Goal: Information Seeking & Learning: Learn about a topic

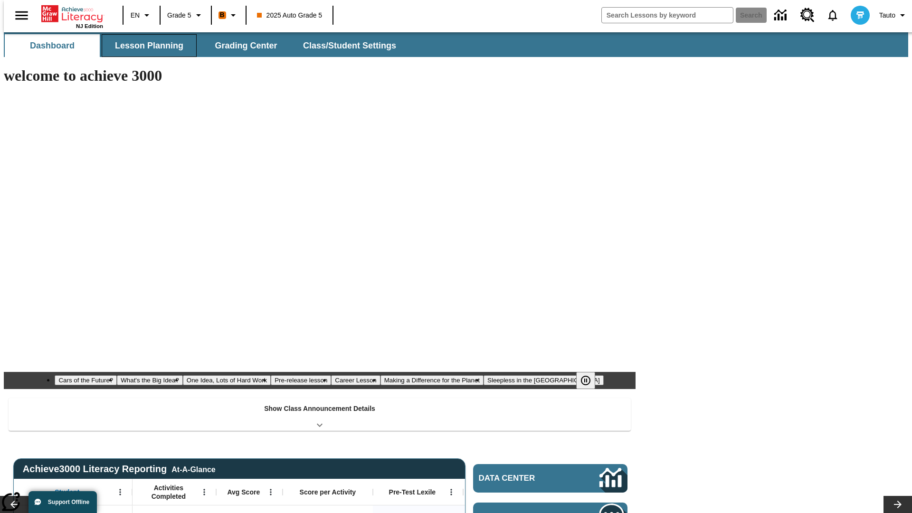
click at [145, 46] on button "Lesson Planning" at bounding box center [149, 45] width 95 height 23
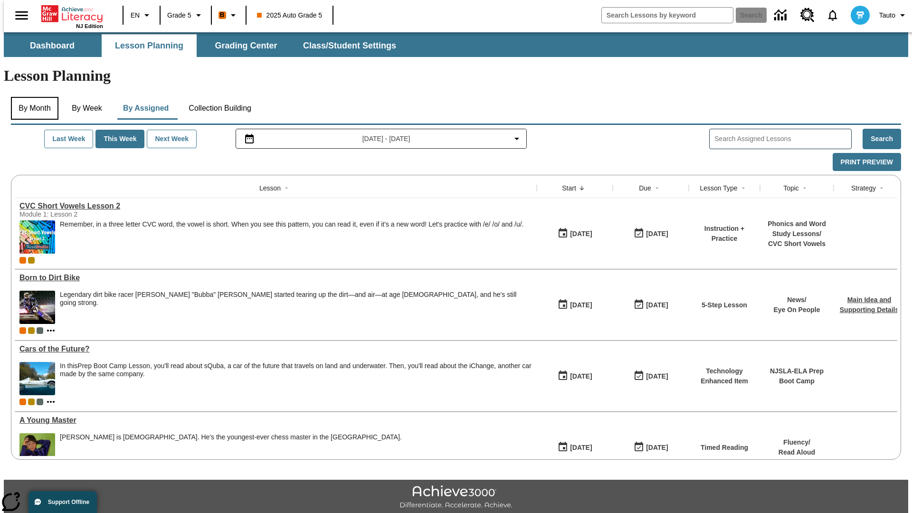
click at [32, 97] on button "By Month" at bounding box center [34, 108] width 47 height 23
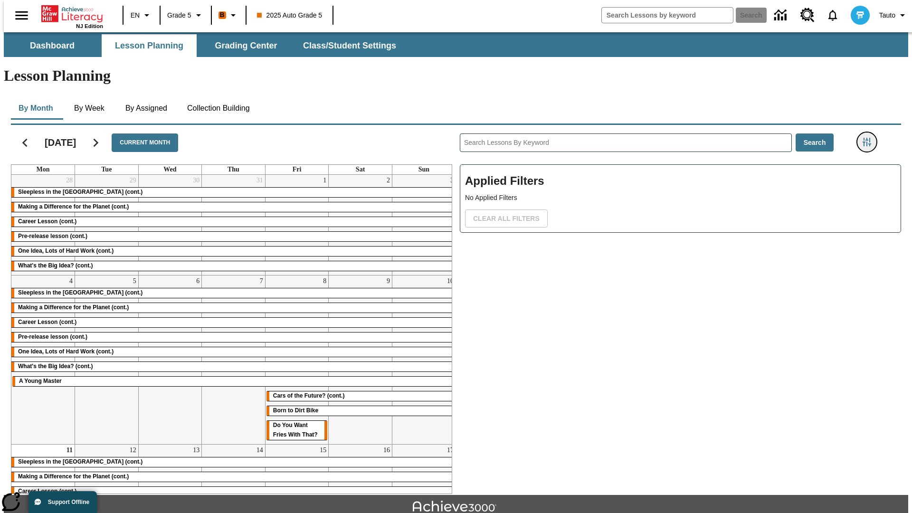
click at [870, 138] on icon "Filters Side menu" at bounding box center [867, 142] width 9 height 9
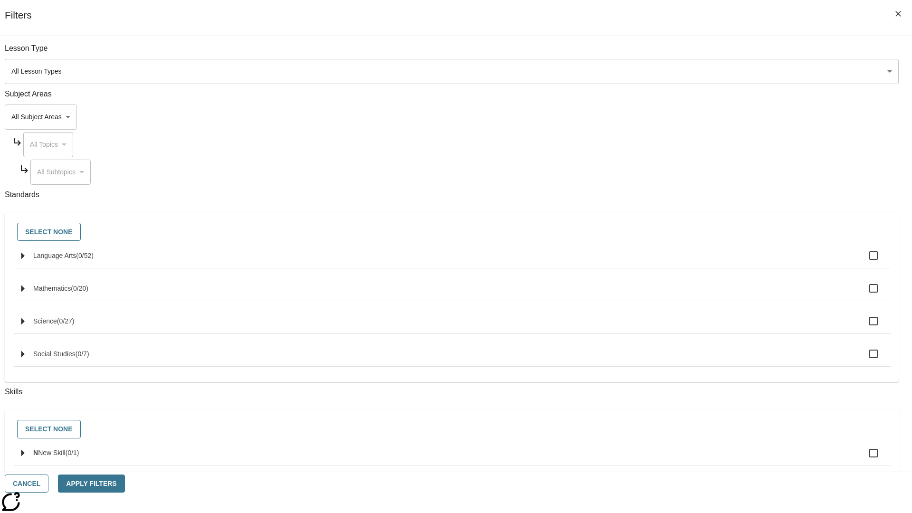
click at [684, 71] on body "Skip to main content NJ Edition EN Grade 5 B 2025 Auto Grade 5 Search 0 Tauto D…" at bounding box center [456, 294] width 904 height 524
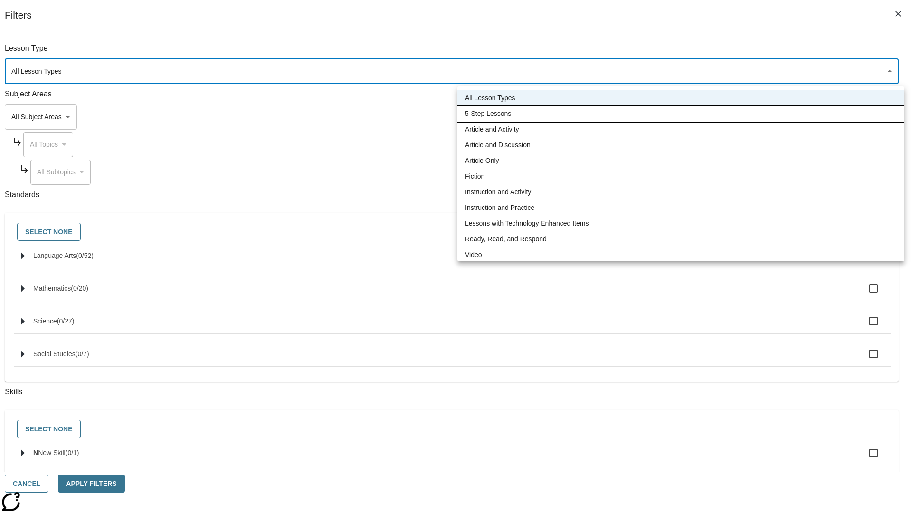
click at [681, 114] on li "5-Step Lessons" at bounding box center [680, 114] width 447 height 16
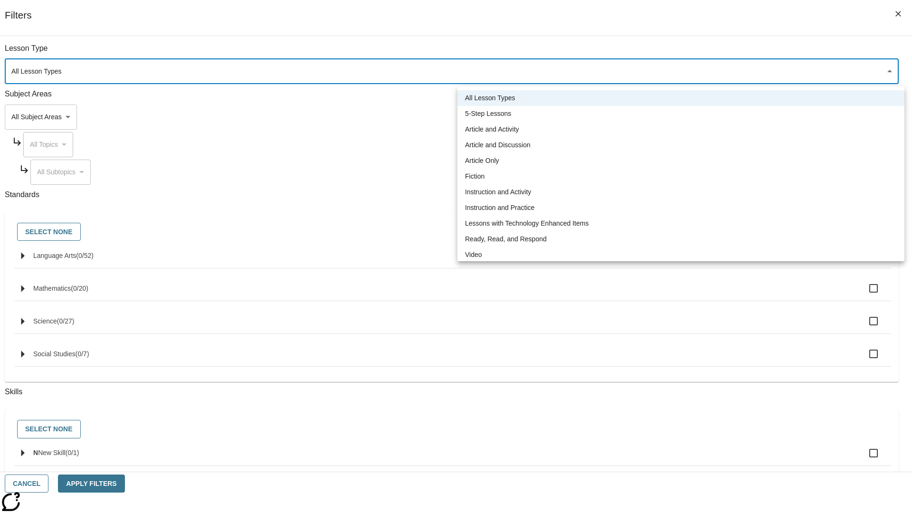
type input "1"
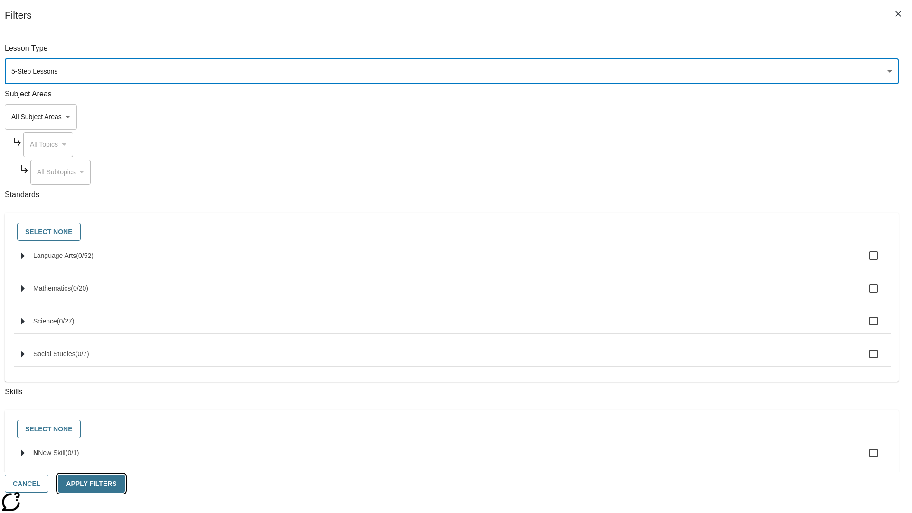
click at [124, 484] on button "Apply Filters" at bounding box center [91, 484] width 66 height 19
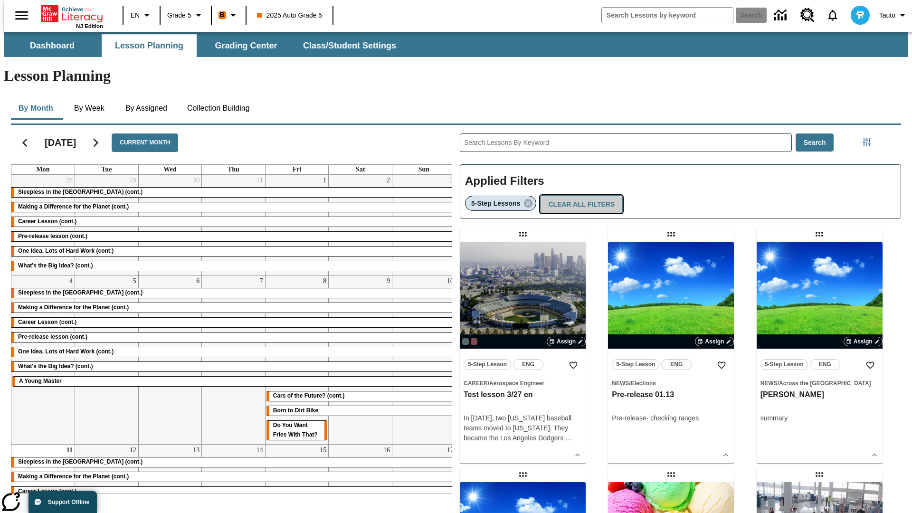
click at [579, 195] on button "Clear All Filters" at bounding box center [581, 204] width 83 height 19
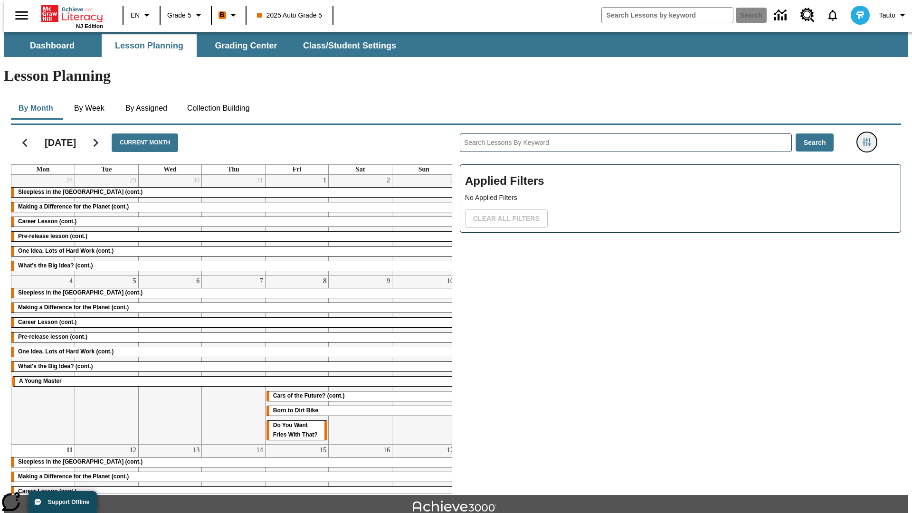
click at [870, 138] on icon "Filters Side menu" at bounding box center [867, 142] width 9 height 9
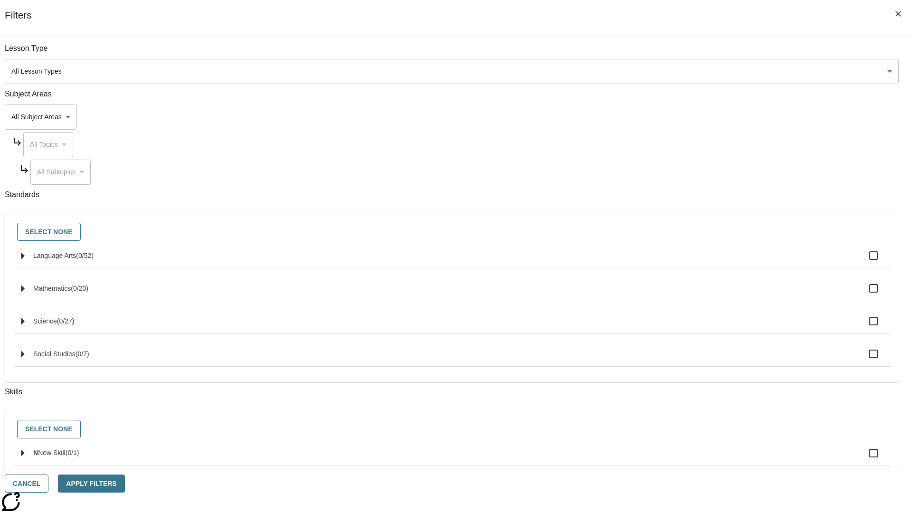
click at [684, 117] on body "Skip to main content NJ Edition EN Grade 5 B 2025 Auto Grade 5 Search 0 Tauto D…" at bounding box center [456, 294] width 904 height 524
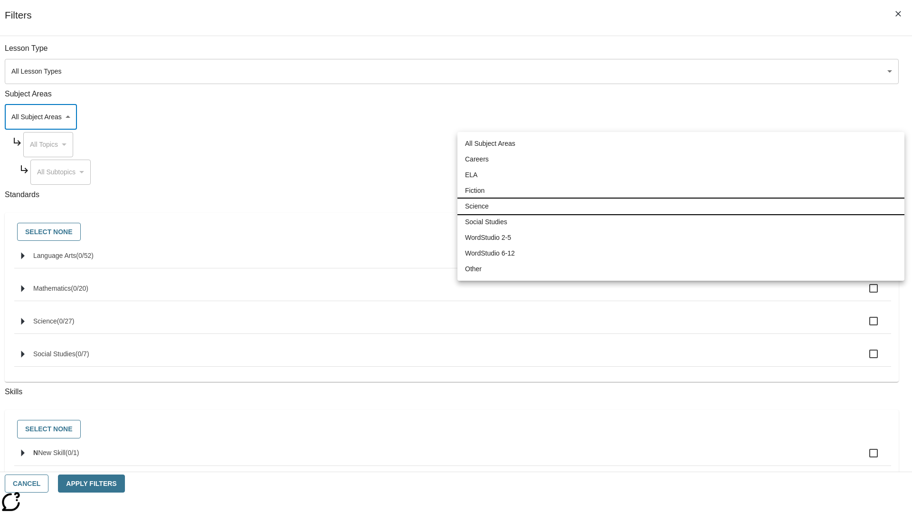
click at [681, 206] on li "Science" at bounding box center [680, 207] width 447 height 16
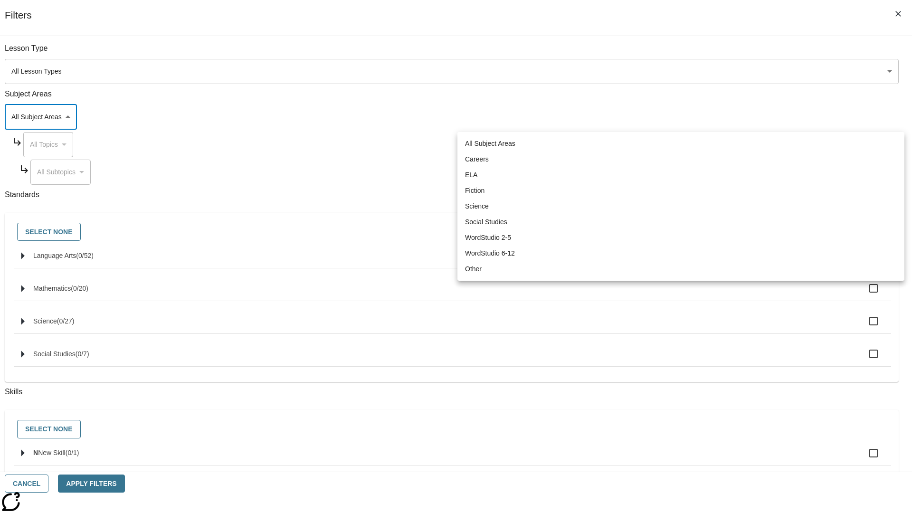
type input "2"
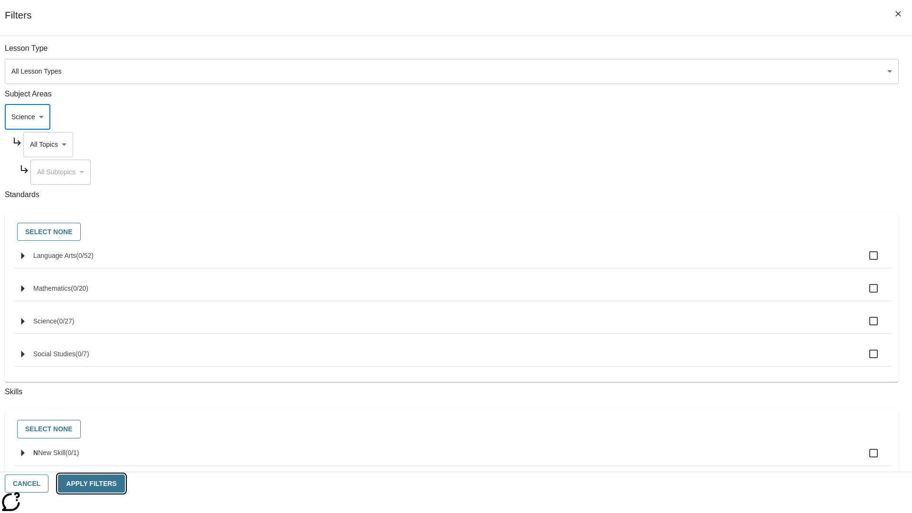
click at [124, 484] on button "Apply Filters" at bounding box center [91, 484] width 66 height 19
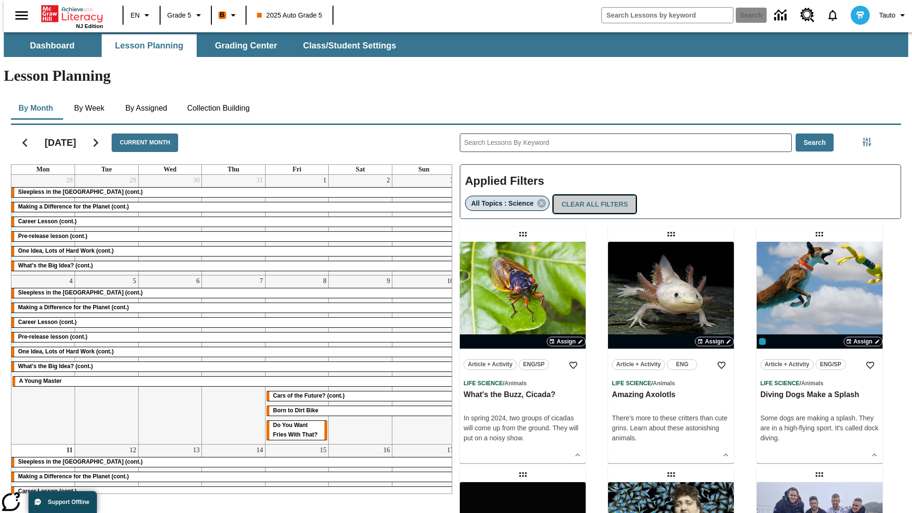
click at [590, 195] on button "Clear All Filters" at bounding box center [594, 204] width 83 height 19
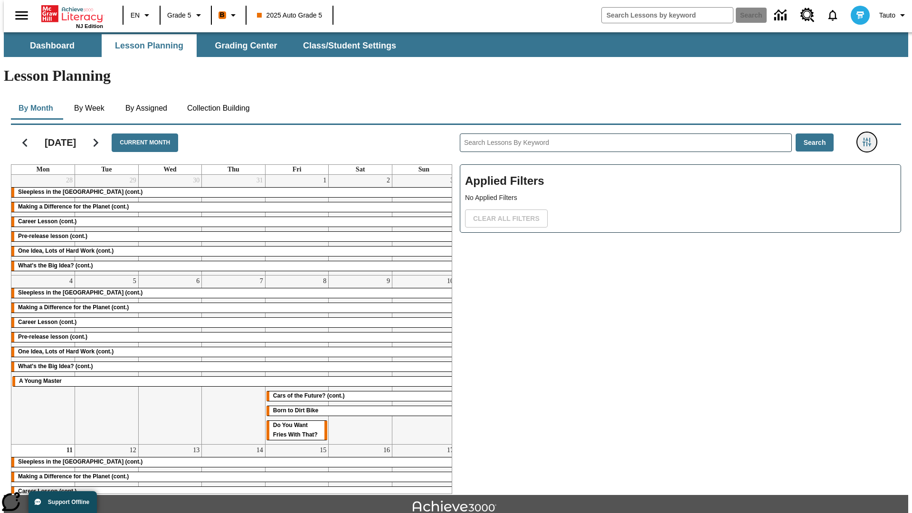
click at [870, 138] on icon "Filters Side menu" at bounding box center [867, 142] width 9 height 9
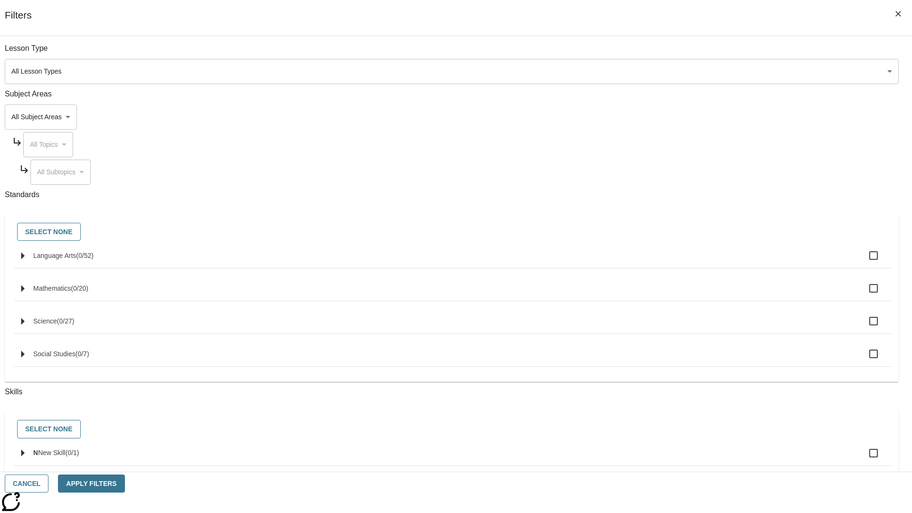
click at [94, 259] on span "Language Arts" at bounding box center [85, 256] width 18 height 8
click at [864, 261] on input "Language Arts ( 0 / 52 )" at bounding box center [874, 256] width 20 height 20
checkbox input "true"
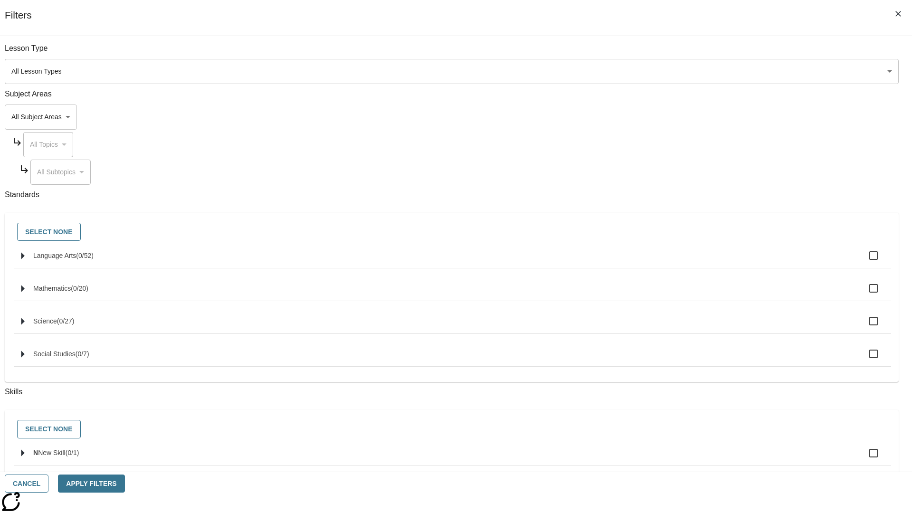
checkbox input "true"
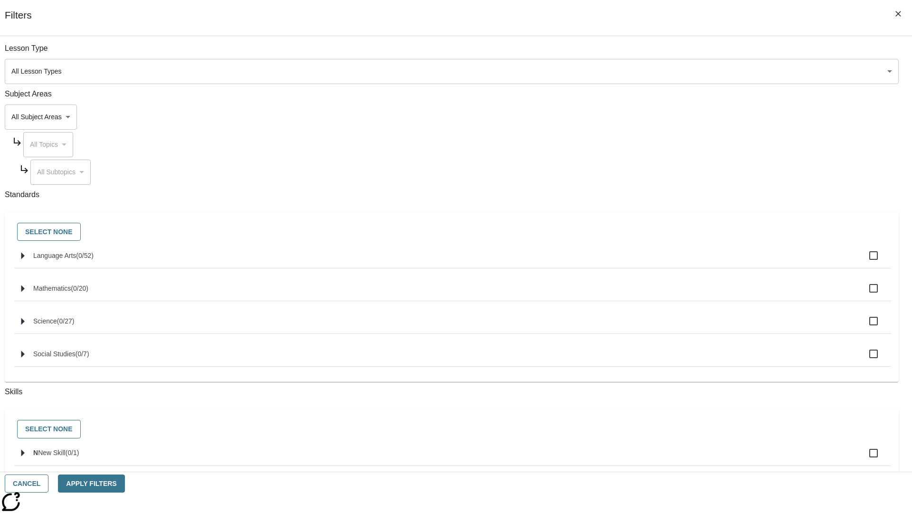
checkbox input "true"
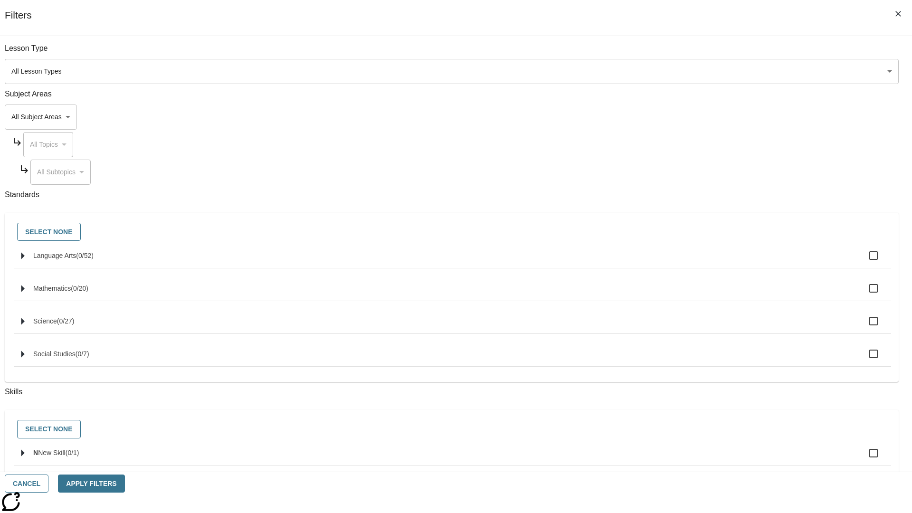
checkbox input "true"
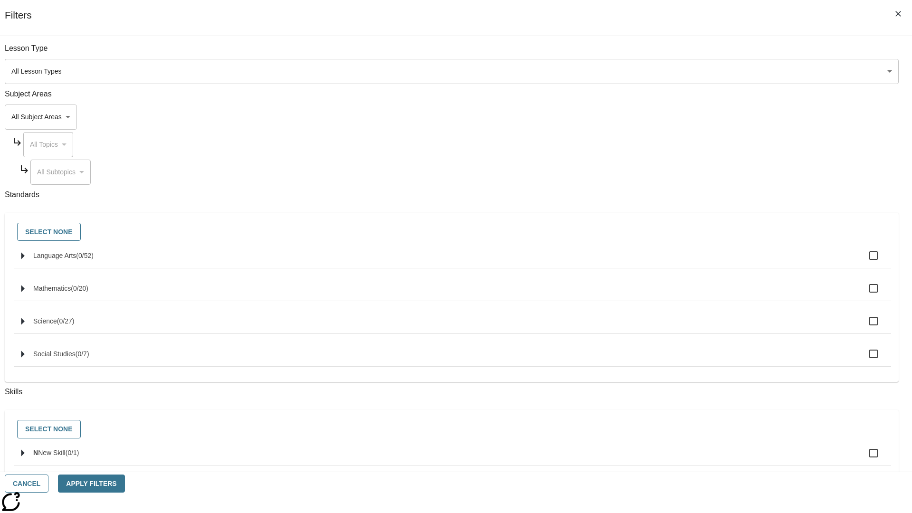
checkbox input "true"
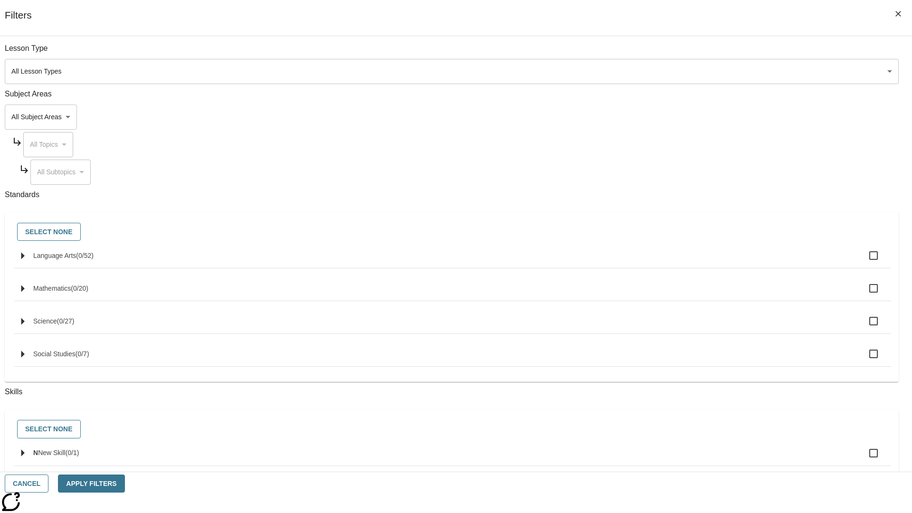
checkbox input "true"
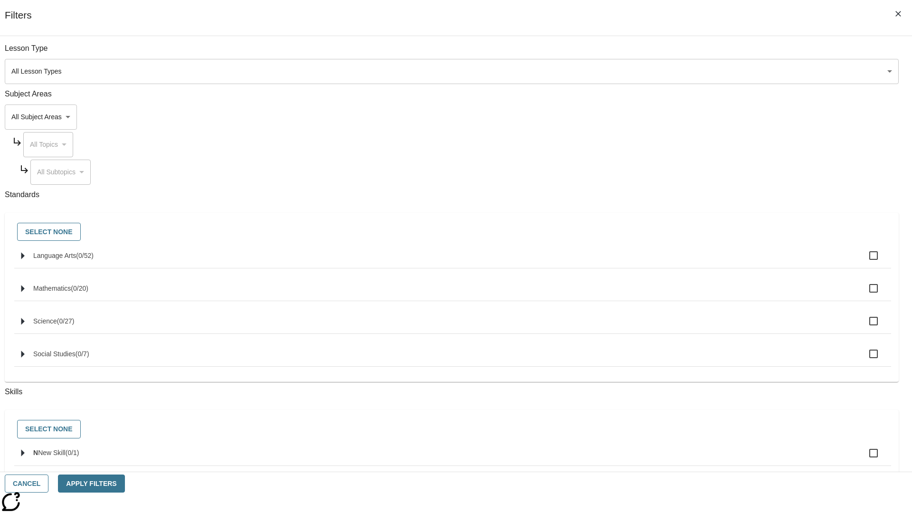
checkbox input "true"
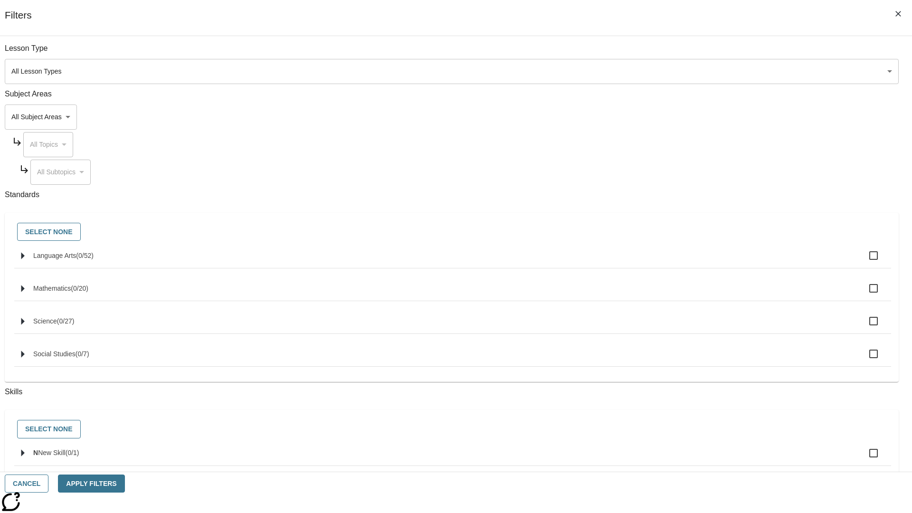
checkbox input "true"
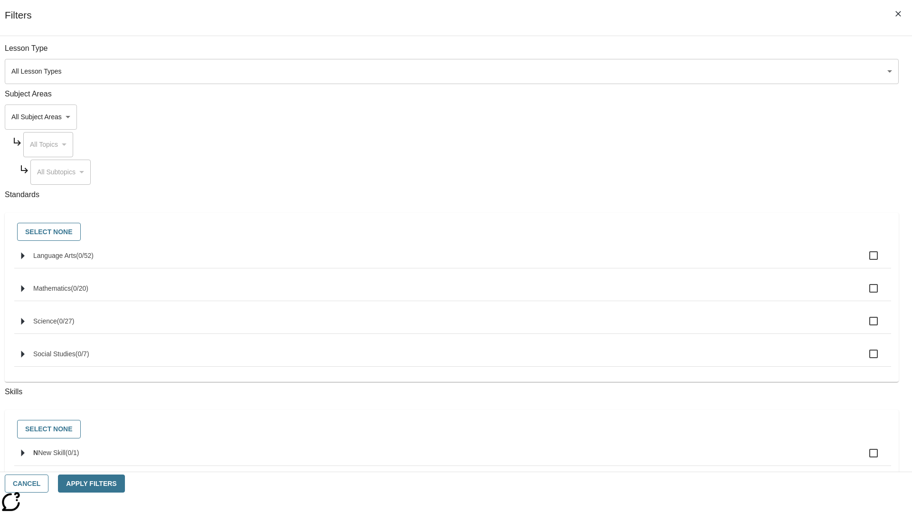
checkbox input "true"
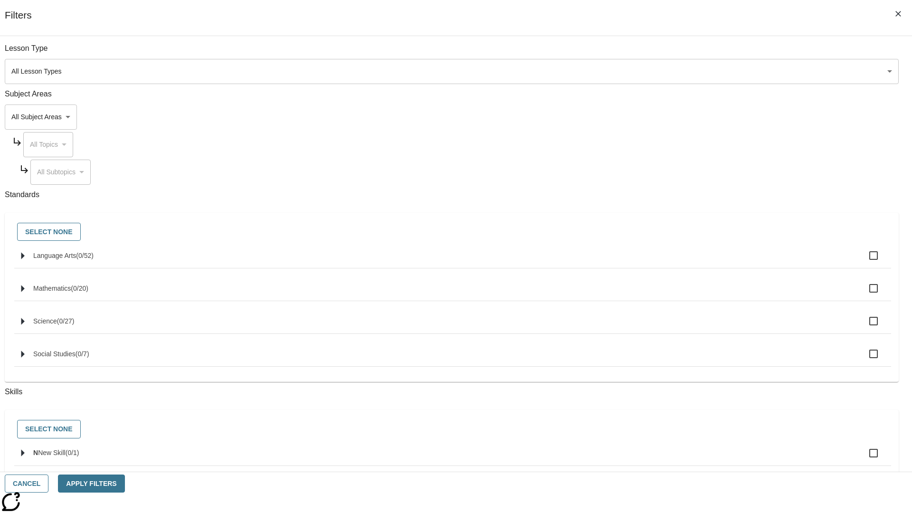
checkbox input "true"
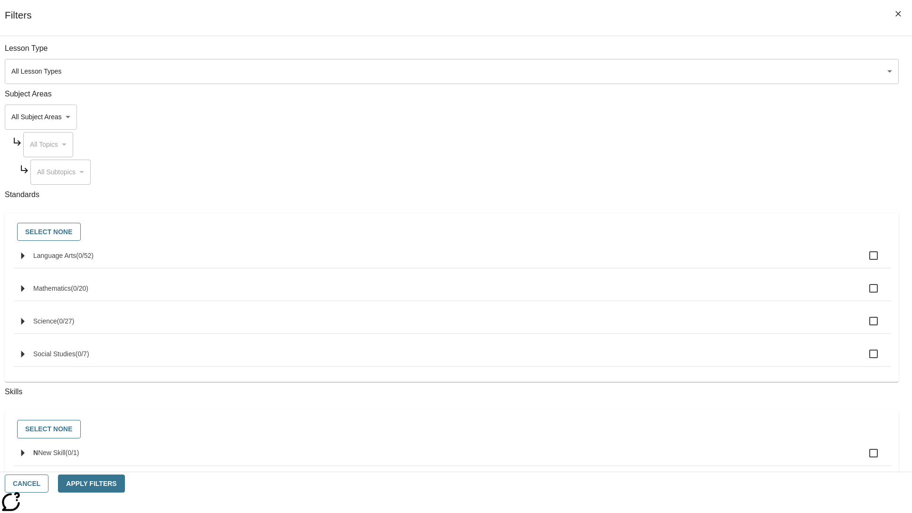
checkbox input "true"
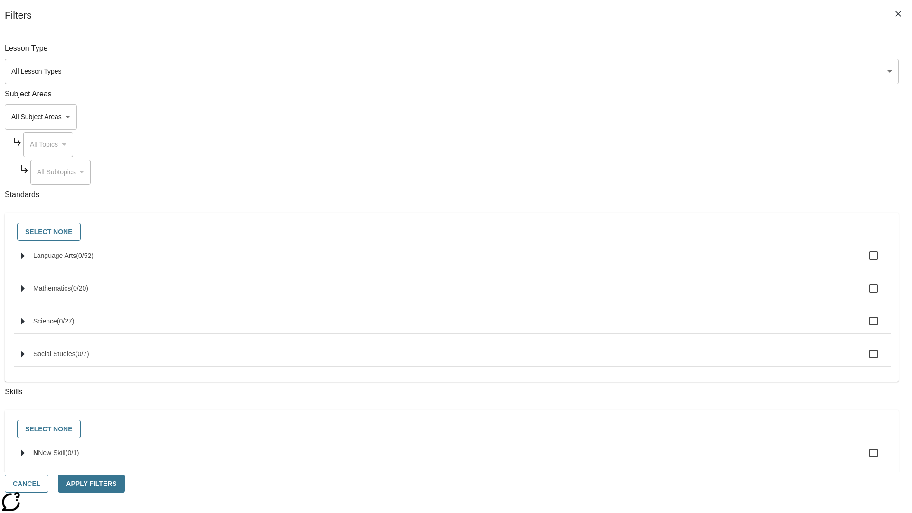
checkbox input "true"
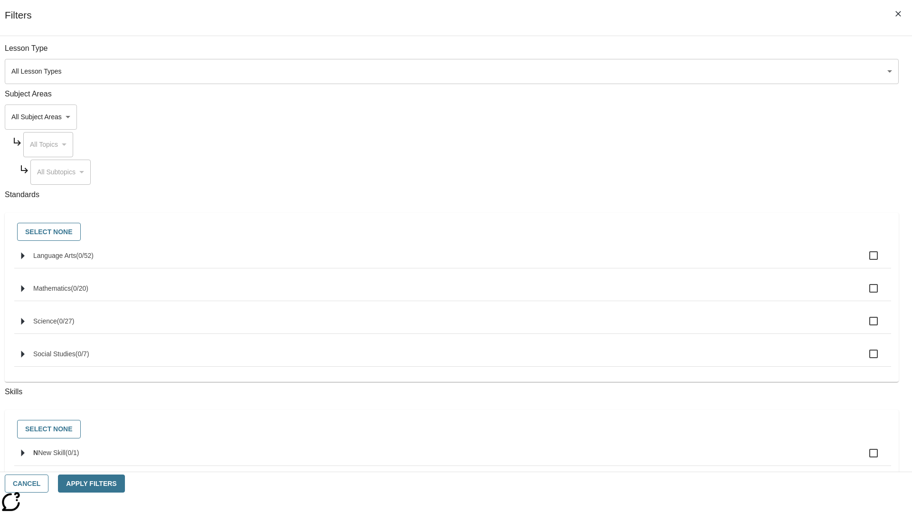
checkbox input "true"
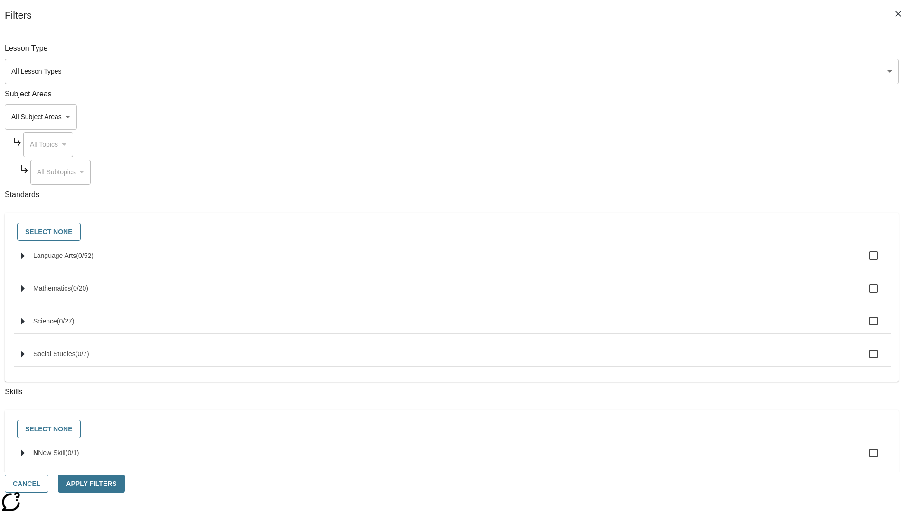
checkbox input "true"
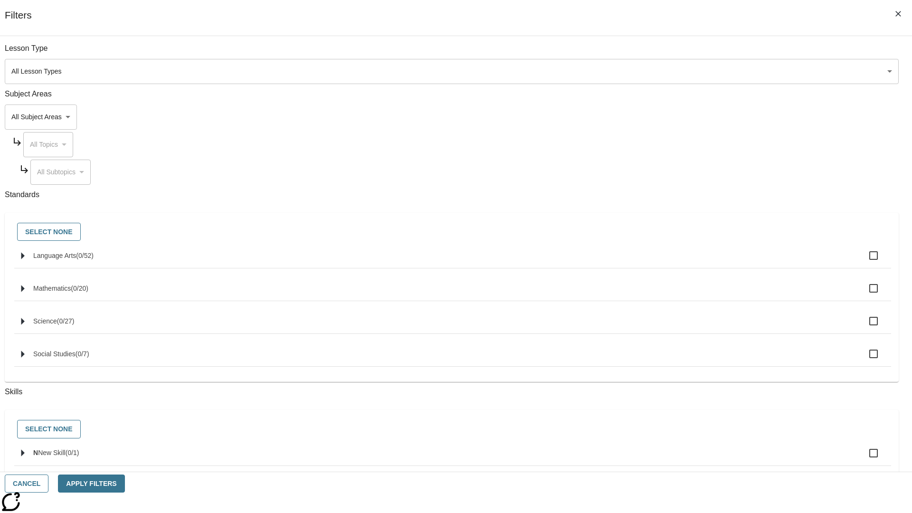
checkbox input "true"
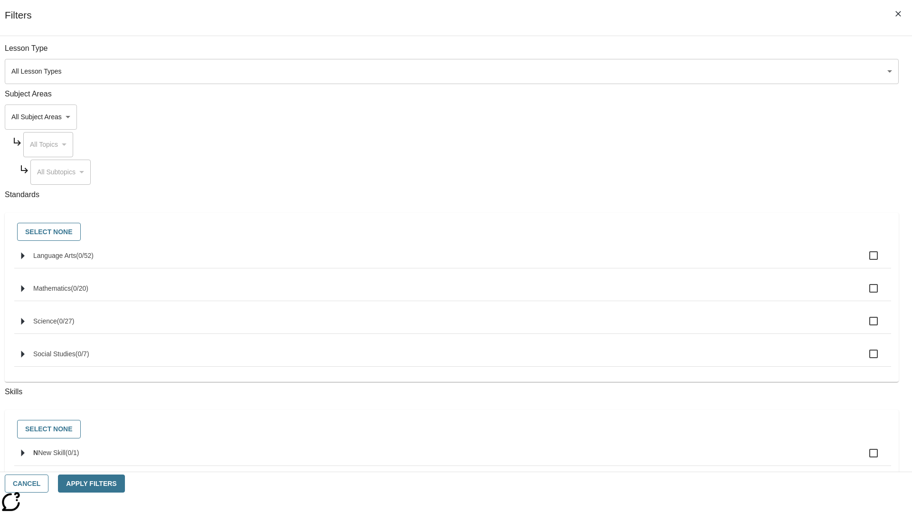
checkbox input "true"
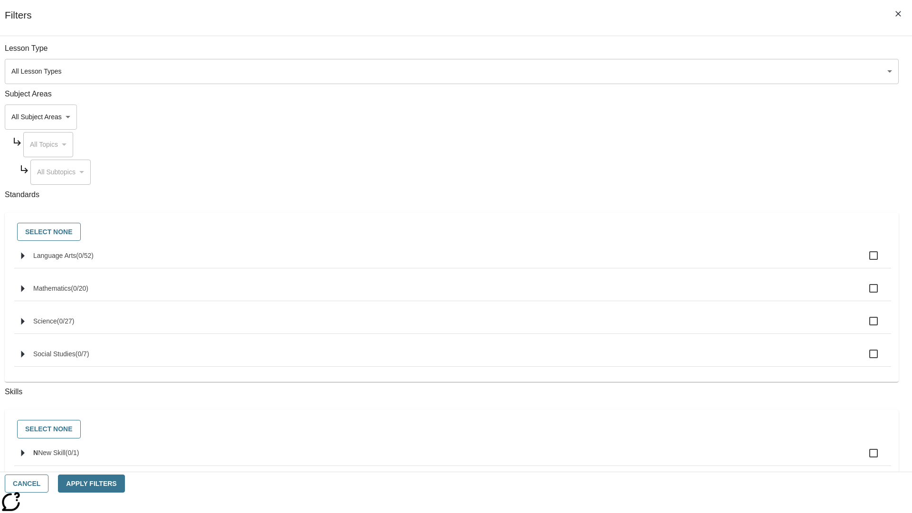
checkbox input "true"
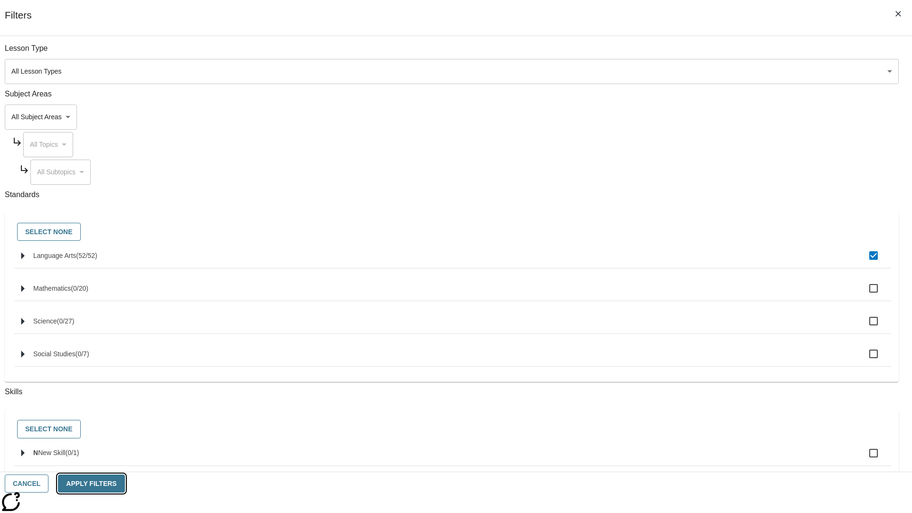
click at [124, 484] on button "Apply Filters" at bounding box center [91, 484] width 66 height 19
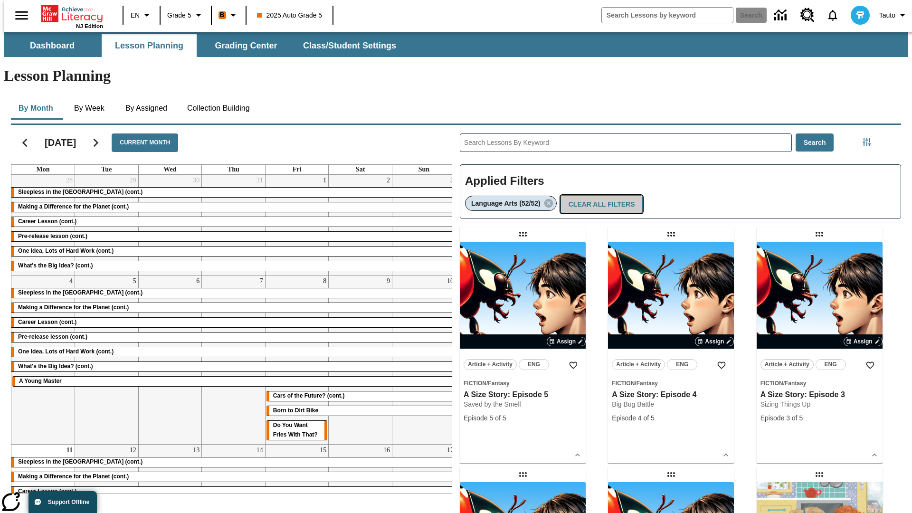
click at [599, 195] on button "Clear All Filters" at bounding box center [601, 204] width 83 height 19
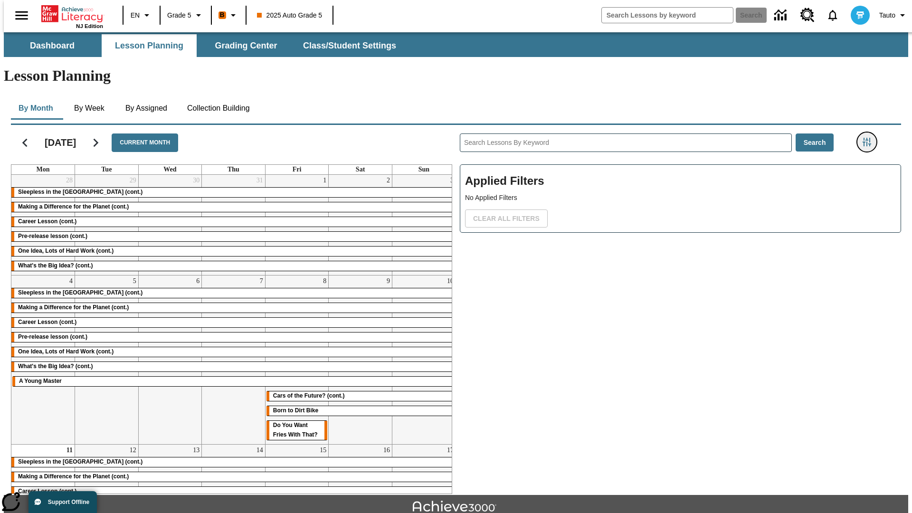
click at [870, 138] on icon "Filters Side menu" at bounding box center [867, 142] width 9 height 9
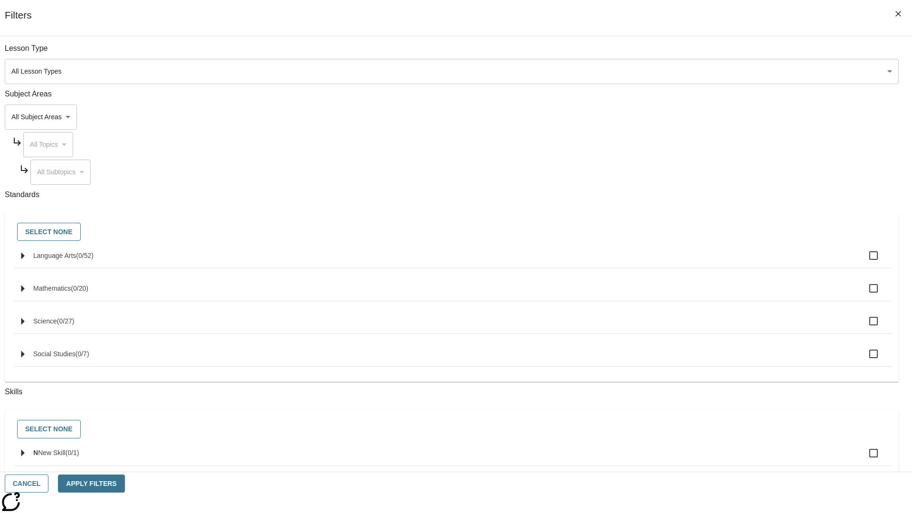
click at [685, 459] on label "N New Skill ( 0 / 1 )" at bounding box center [458, 453] width 850 height 20
click at [864, 459] on input "N New Skill ( 0 / 1 )" at bounding box center [874, 453] width 20 height 20
checkbox input "true"
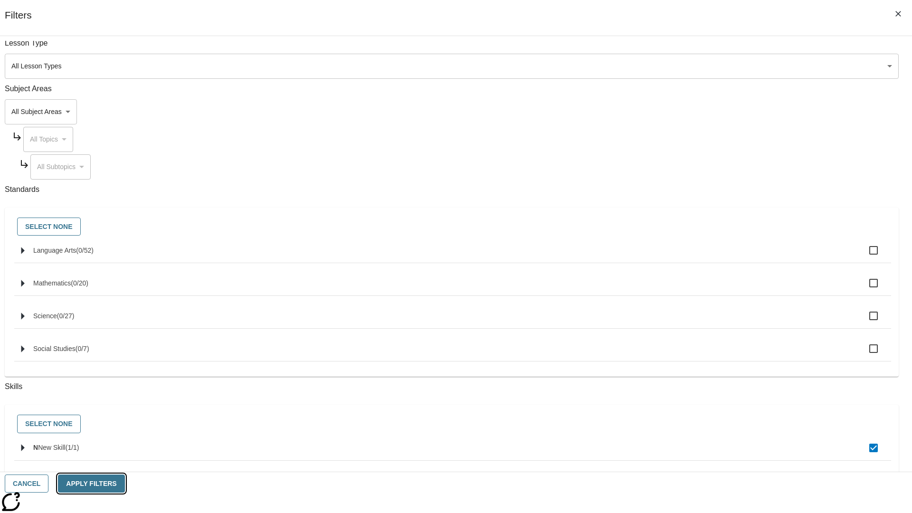
click at [124, 484] on button "Apply Filters" at bounding box center [91, 484] width 66 height 19
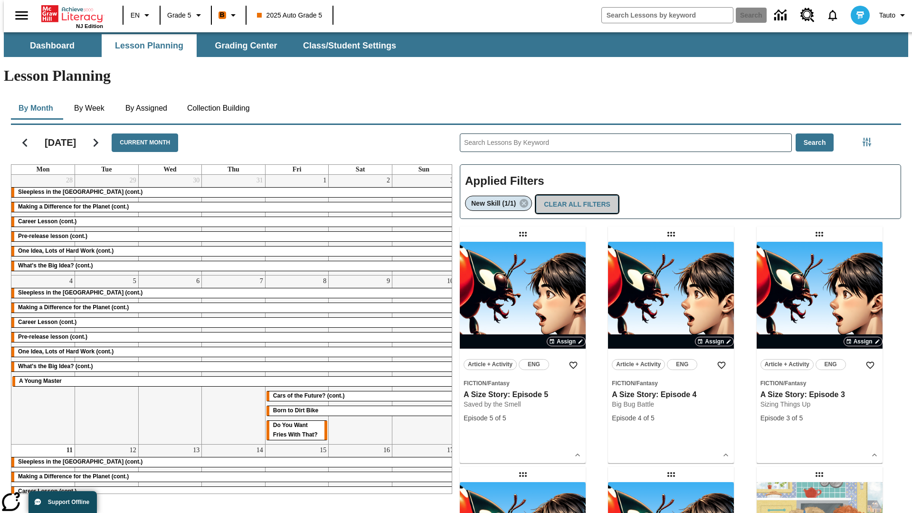
click at [575, 195] on button "Clear All Filters" at bounding box center [577, 204] width 83 height 19
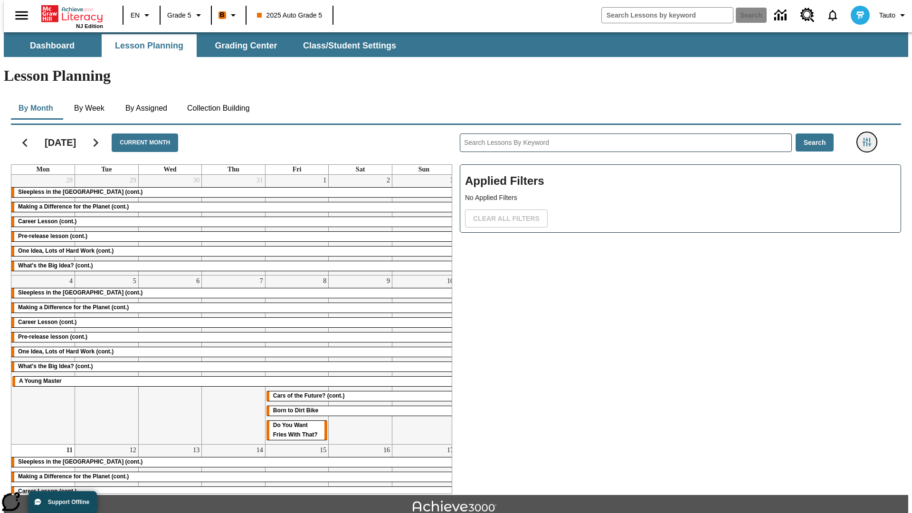
click at [870, 138] on icon "Filters Side menu" at bounding box center [867, 142] width 9 height 9
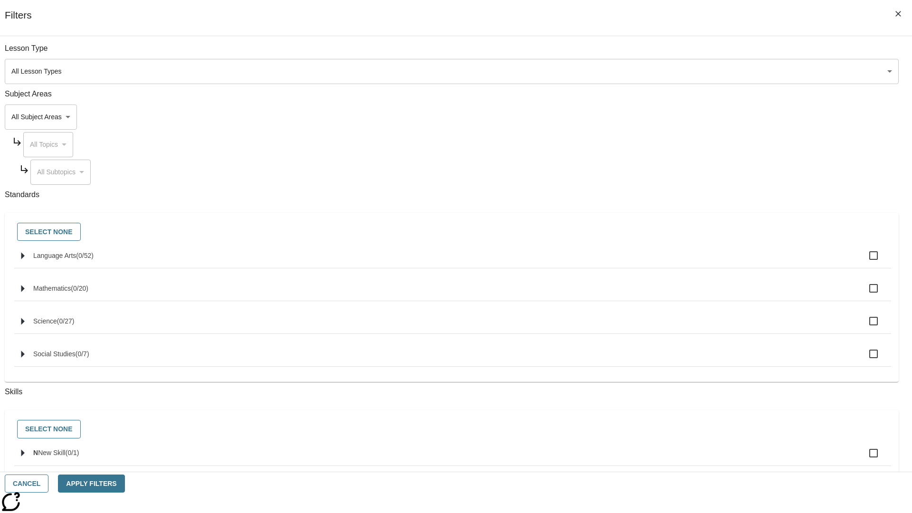
checkbox input "true"
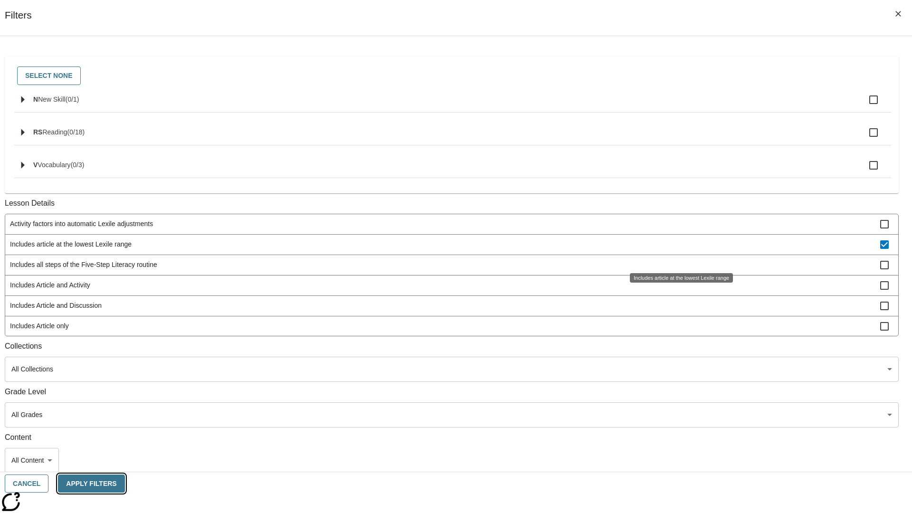
click at [124, 484] on button "Apply Filters" at bounding box center [91, 484] width 66 height 19
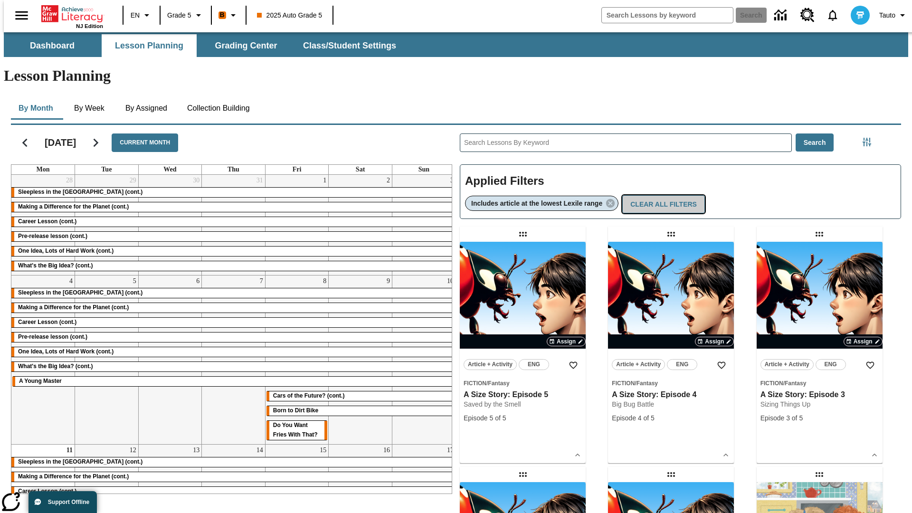
click at [665, 195] on button "Clear All Filters" at bounding box center [663, 204] width 83 height 19
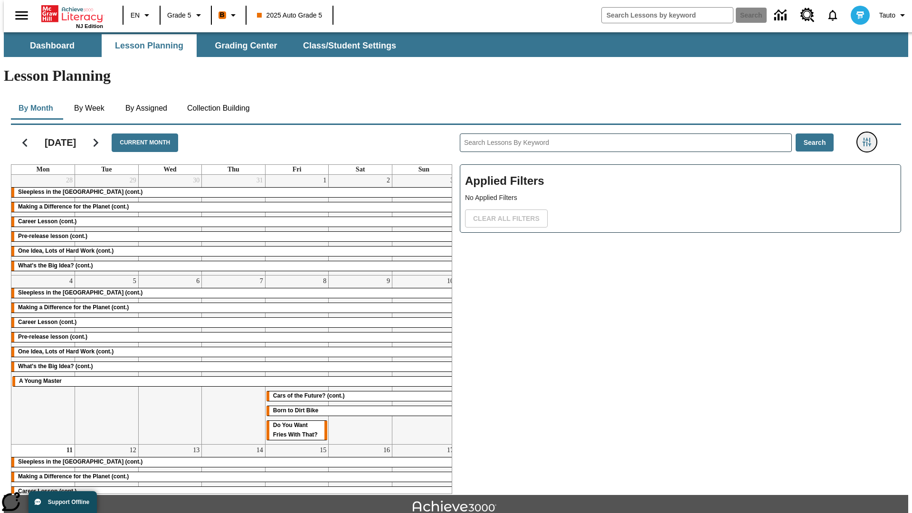
click at [870, 138] on icon "Filters Side menu" at bounding box center [867, 142] width 9 height 9
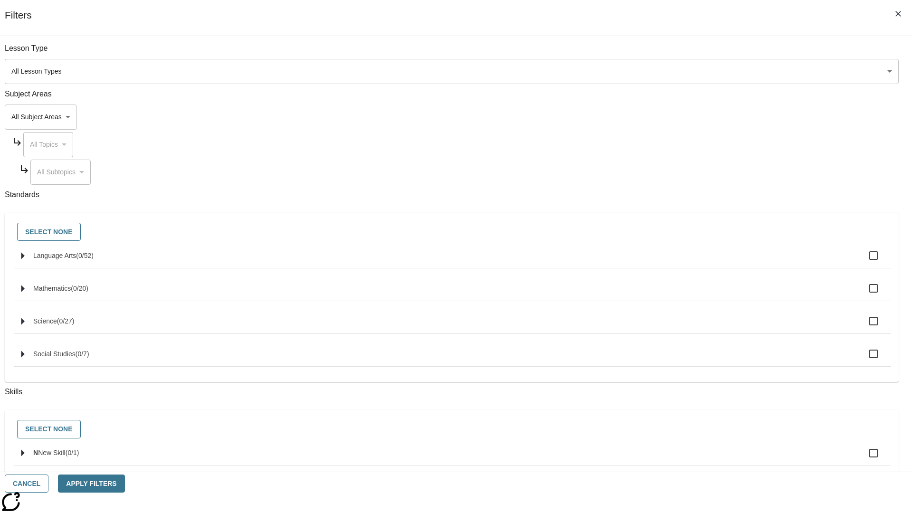
click at [684, 338] on body "Skip to main content NJ Edition EN Grade 5 B 2025 Auto Grade 5 Search 0 Tauto D…" at bounding box center [456, 294] width 904 height 524
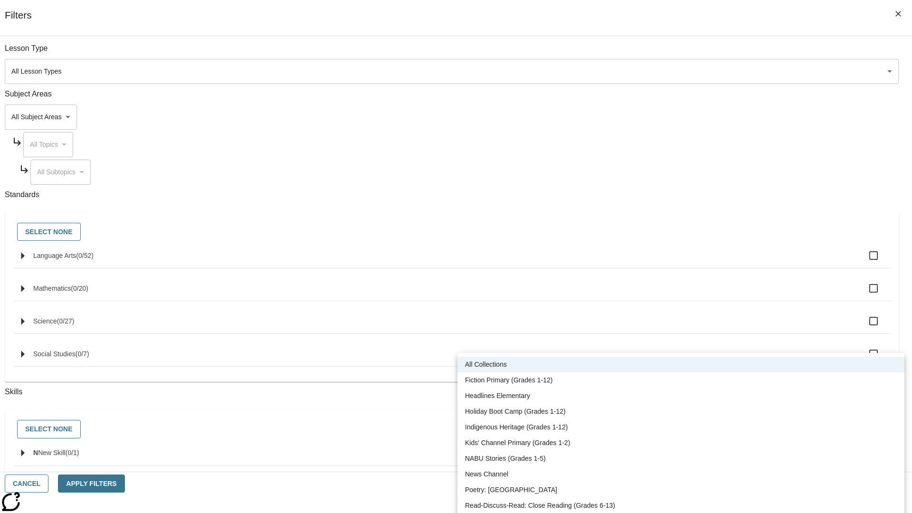
scroll to position [395, 0]
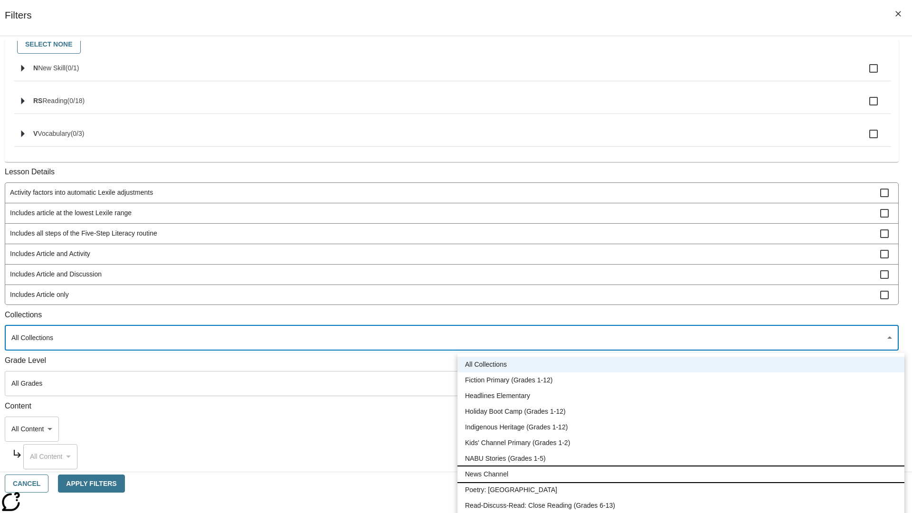
click at [681, 466] on li "News Channel" at bounding box center [680, 474] width 447 height 16
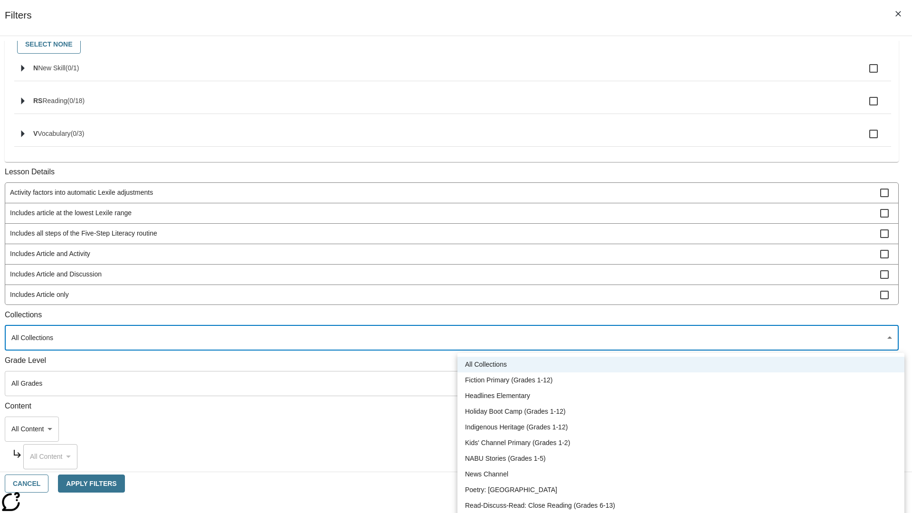
type input "120"
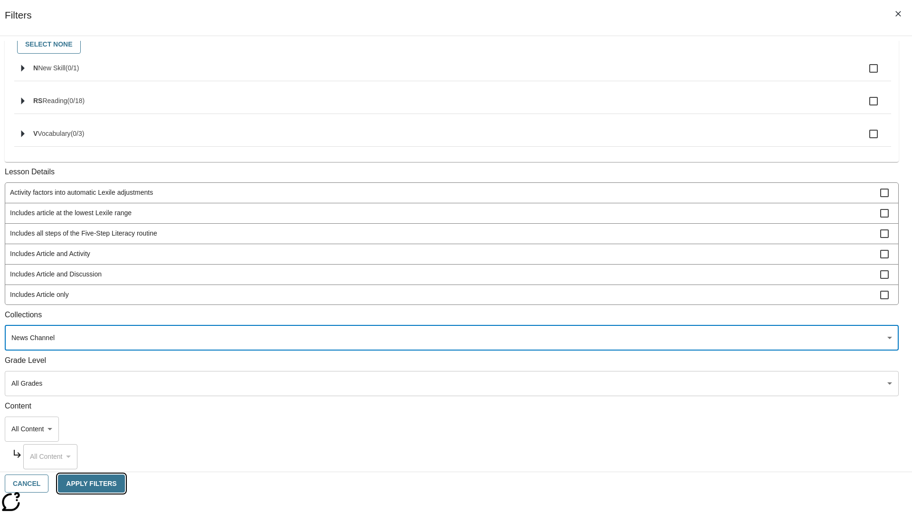
click at [124, 484] on button "Apply Filters" at bounding box center [91, 484] width 66 height 19
